Goal: Find specific page/section: Find specific page/section

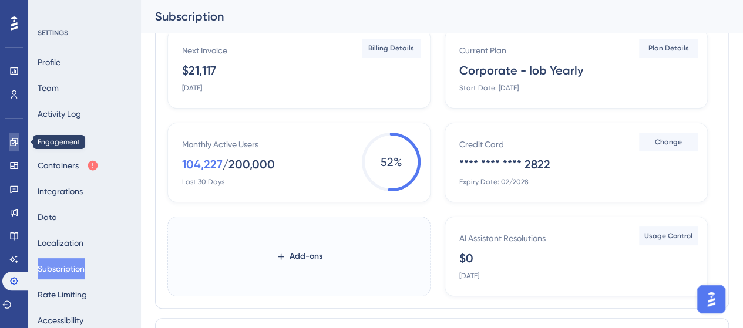
click at [19, 137] on link at bounding box center [13, 142] width 9 height 19
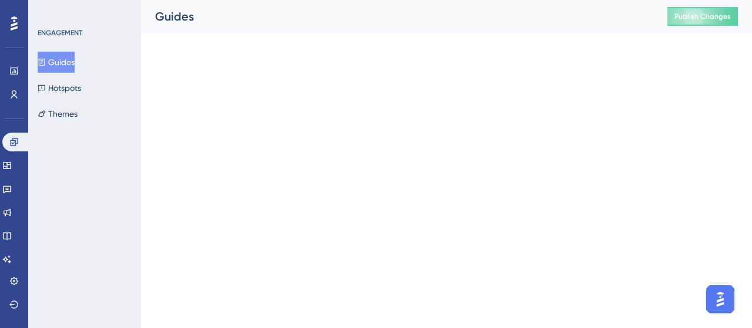
click at [75, 60] on button "Guides" at bounding box center [56, 62] width 37 height 21
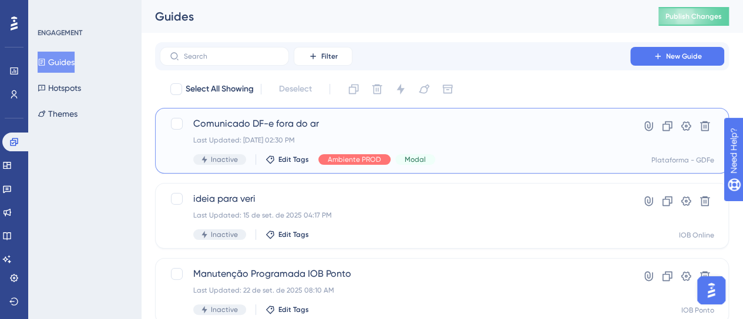
click at [412, 122] on span "Comunicado DF-e fora do ar" at bounding box center [394, 124] width 403 height 14
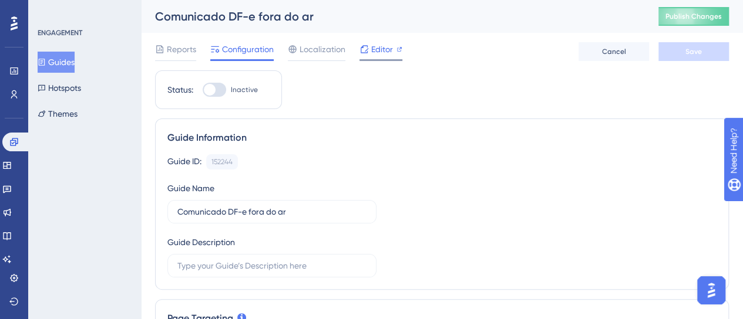
click at [389, 49] on span "Editor" at bounding box center [382, 49] width 22 height 14
